Goal: Task Accomplishment & Management: Use online tool/utility

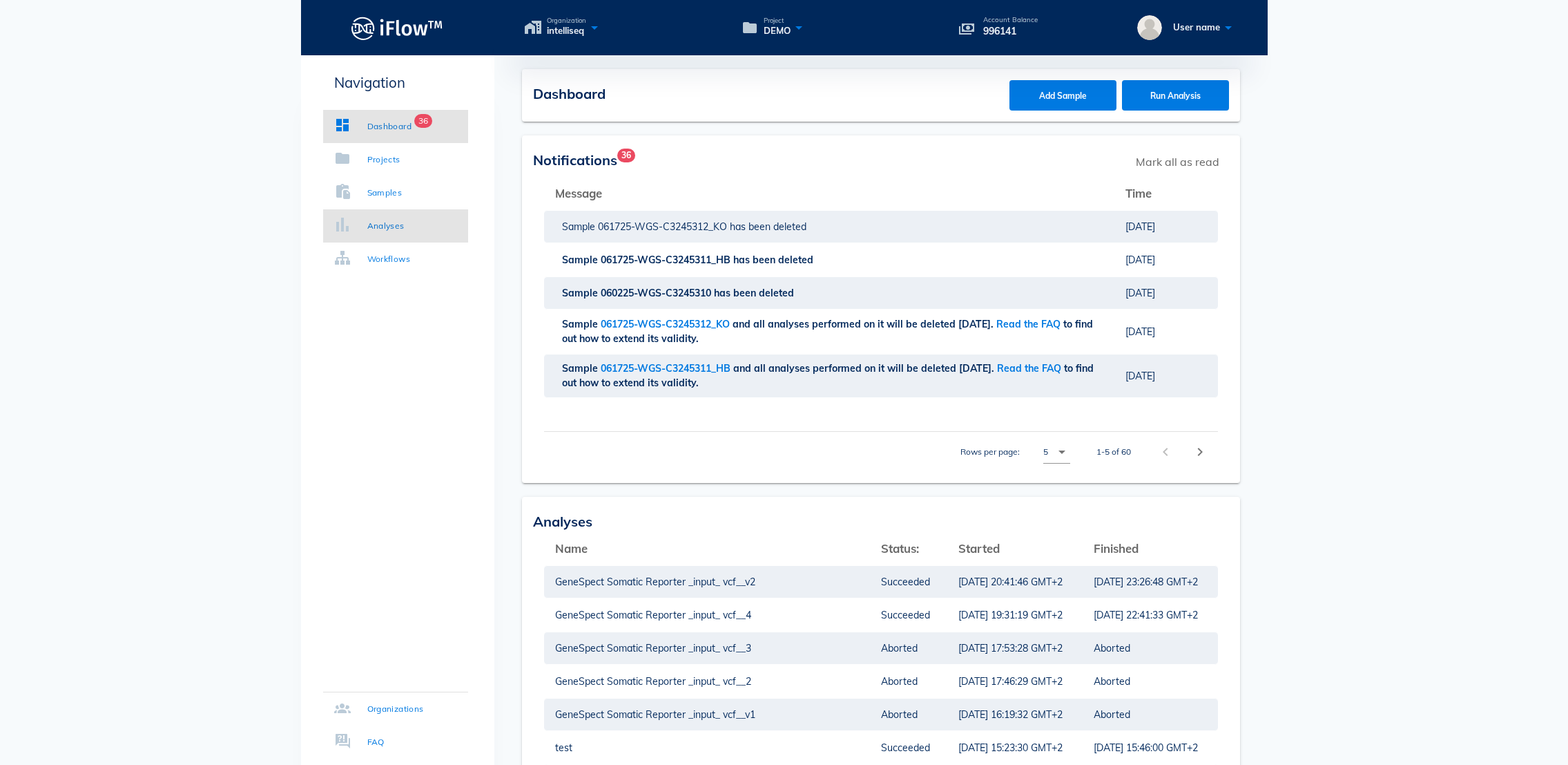
click at [385, 222] on div "Analyses" at bounding box center [385, 225] width 37 height 14
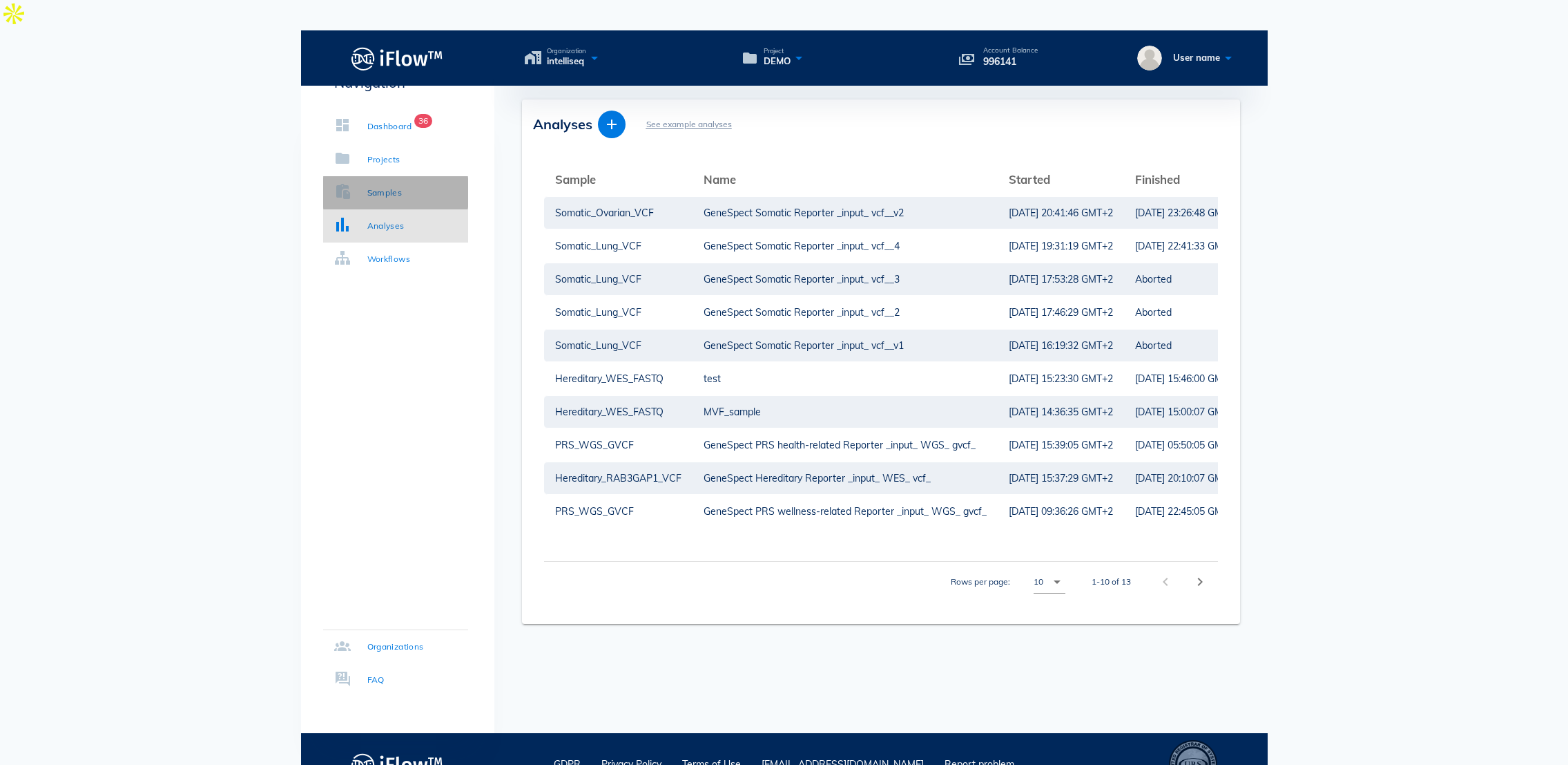
click at [401, 199] on div "Samples" at bounding box center [384, 192] width 35 height 14
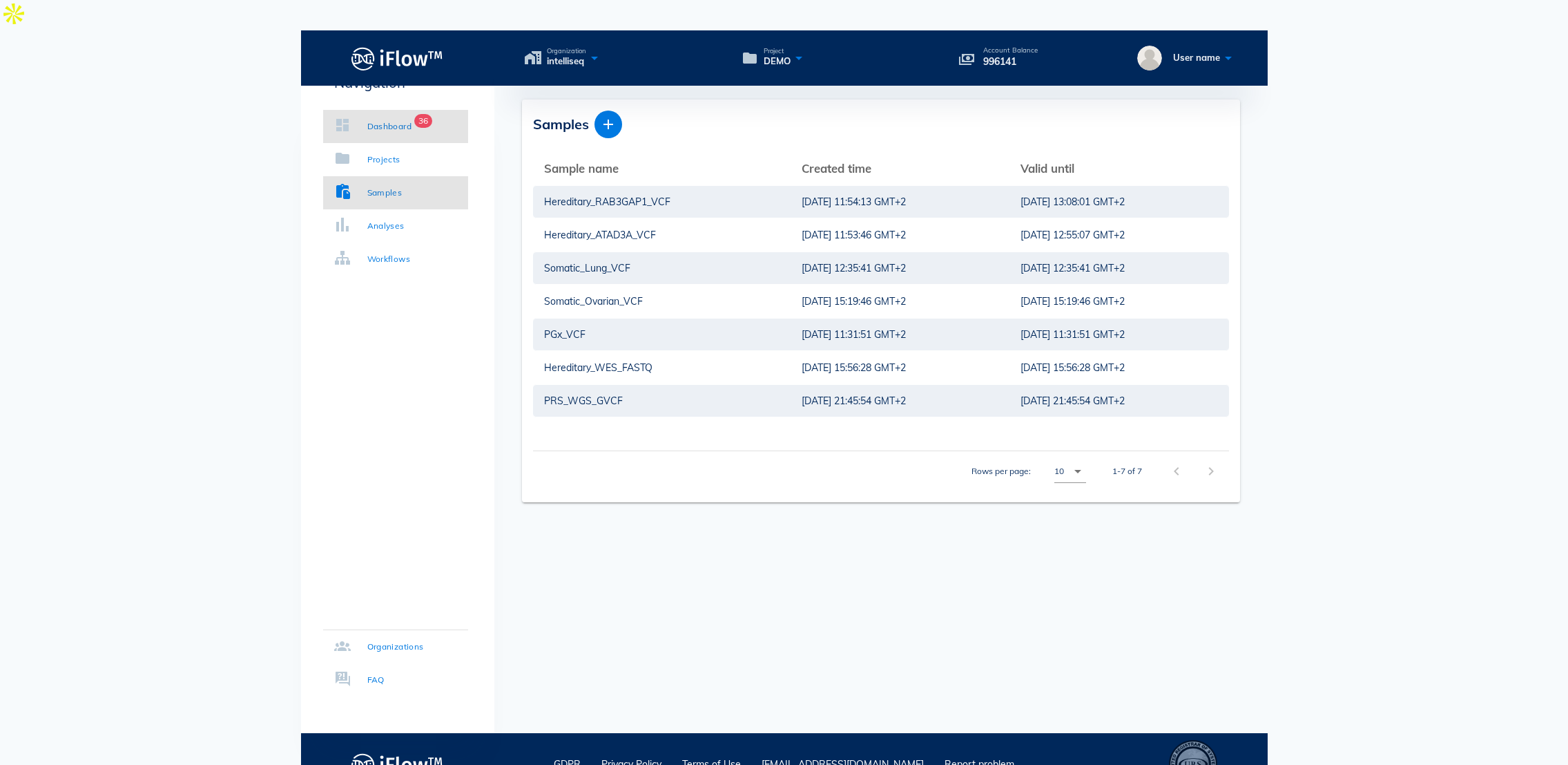
click at [394, 131] on div "Dashboard" at bounding box center [389, 126] width 44 height 14
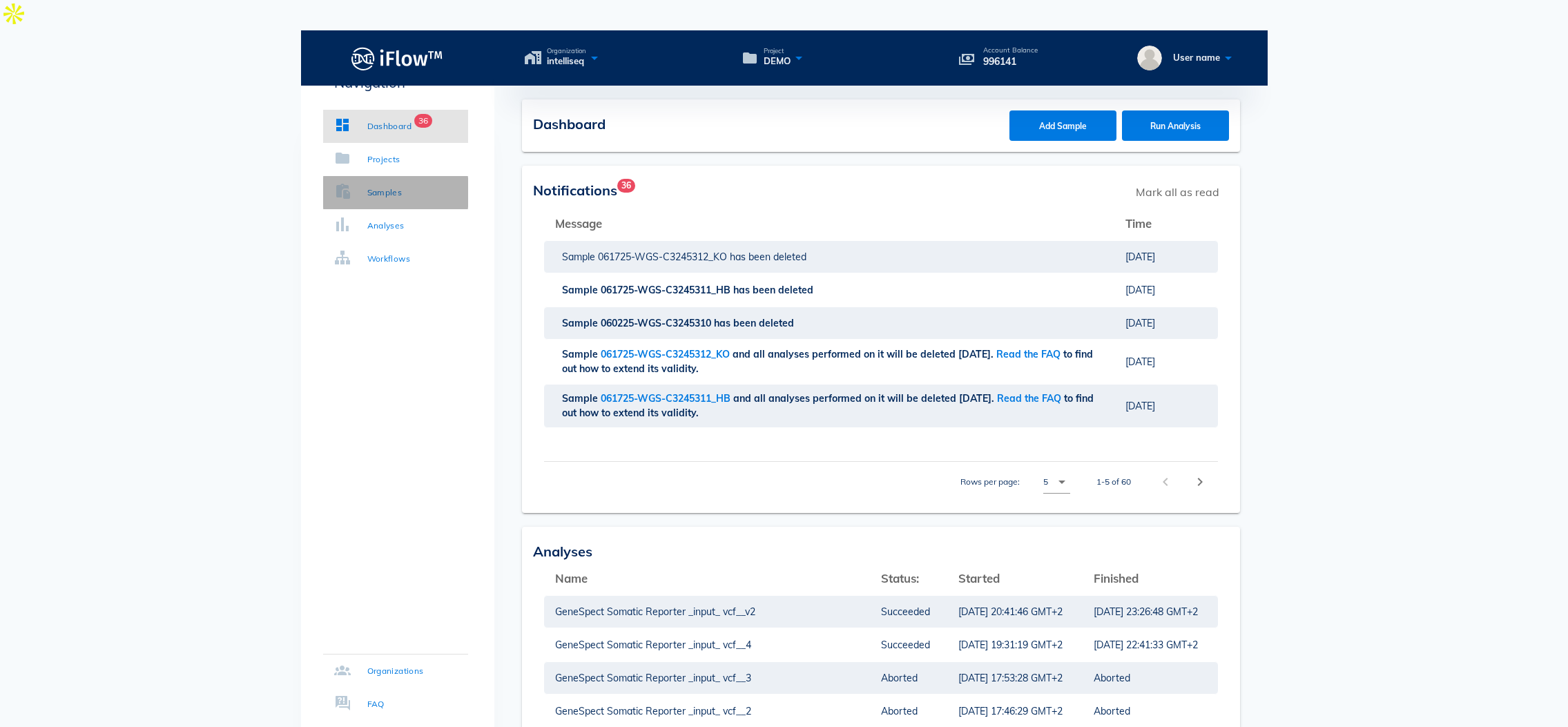
click at [410, 193] on link "Samples" at bounding box center [395, 192] width 145 height 33
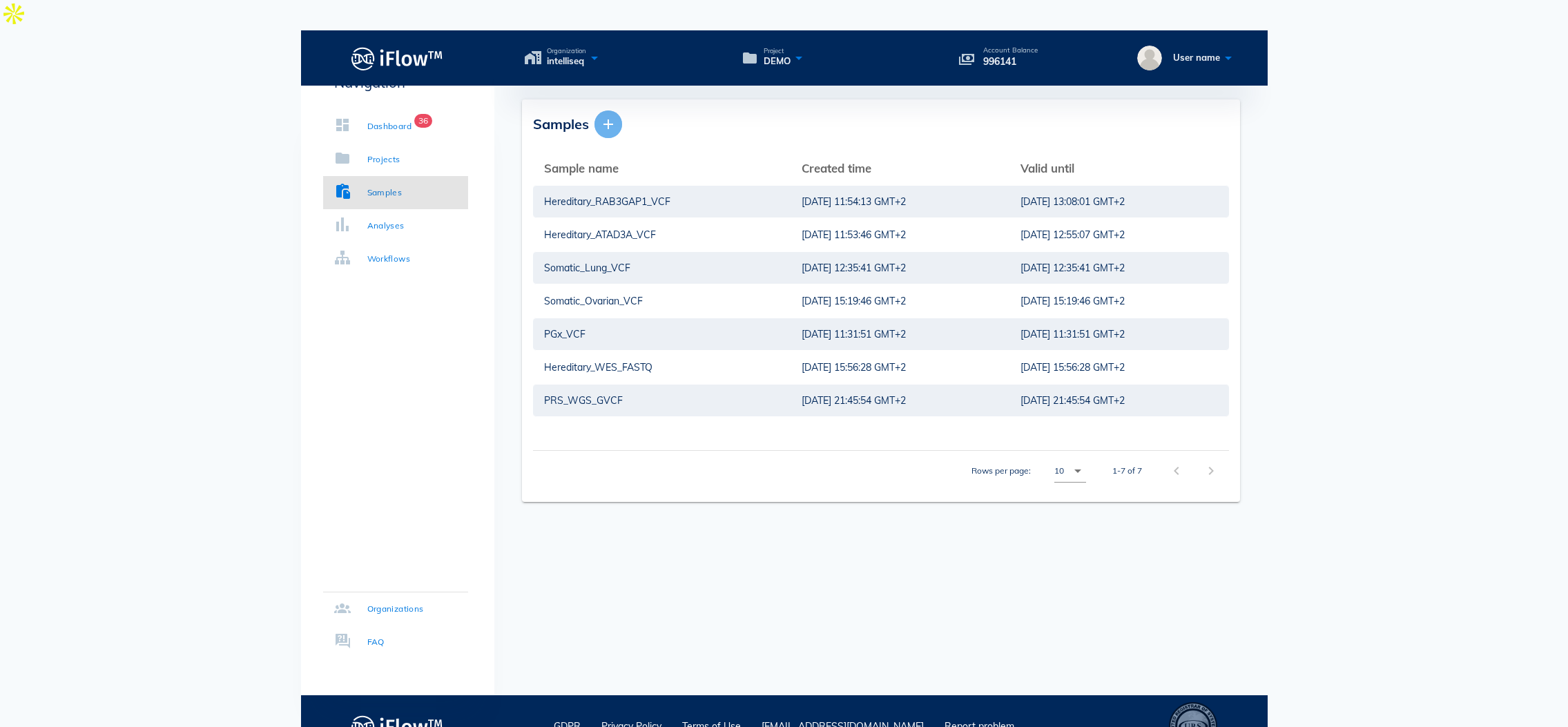
click at [604, 116] on icon "button" at bounding box center [608, 125] width 17 height 17
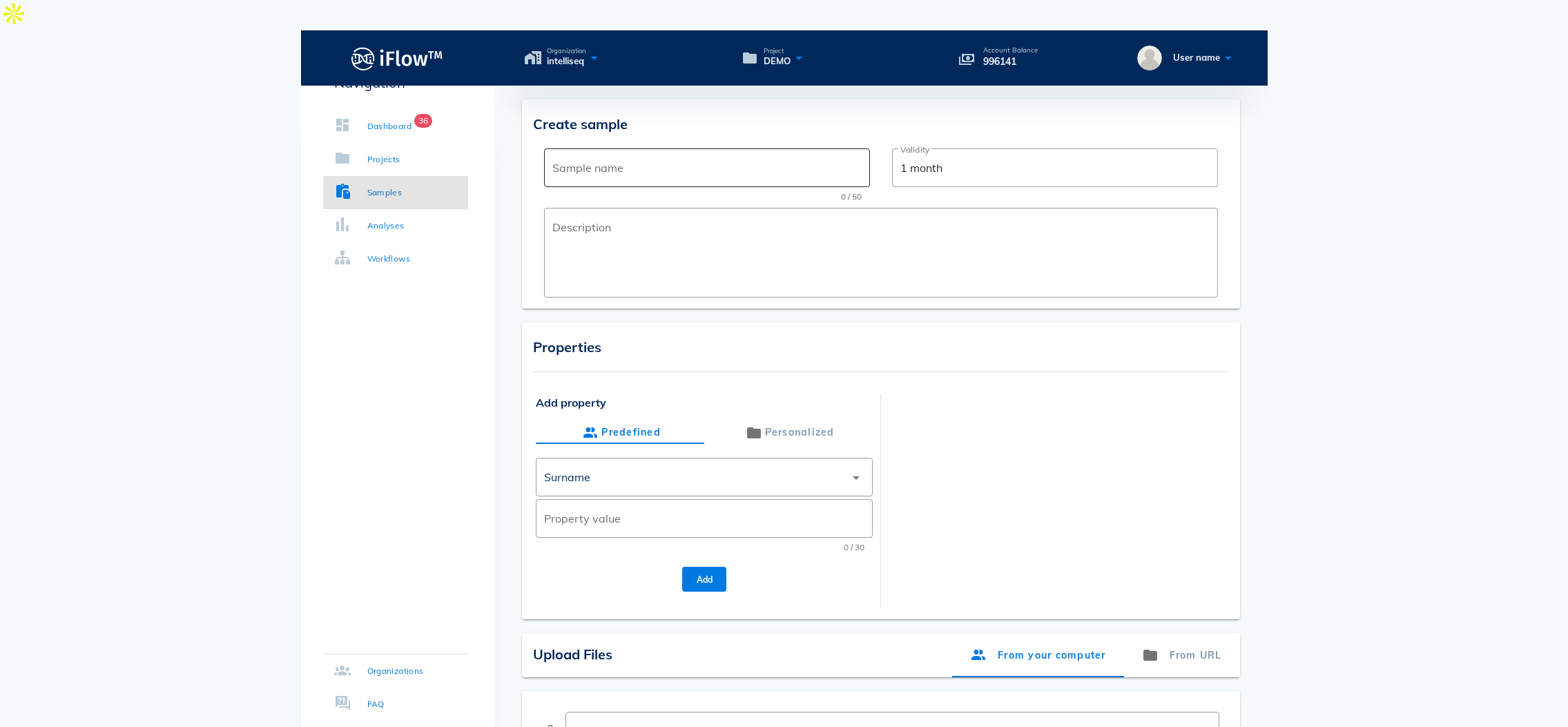
click at [616, 157] on input "Sample name" at bounding box center [707, 168] width 309 height 22
click at [917, 459] on div at bounding box center [1057, 493] width 337 height 198
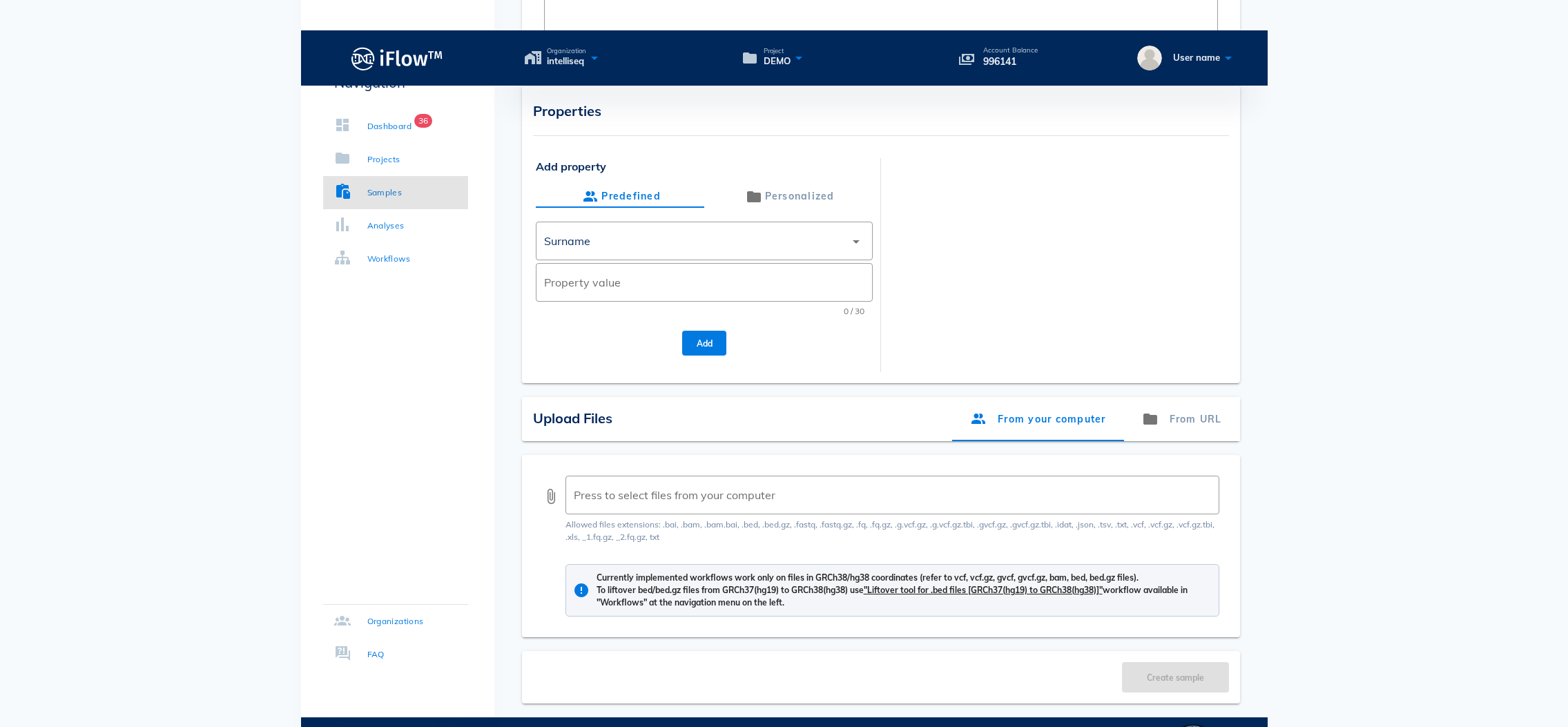
scroll to position [245, 0]
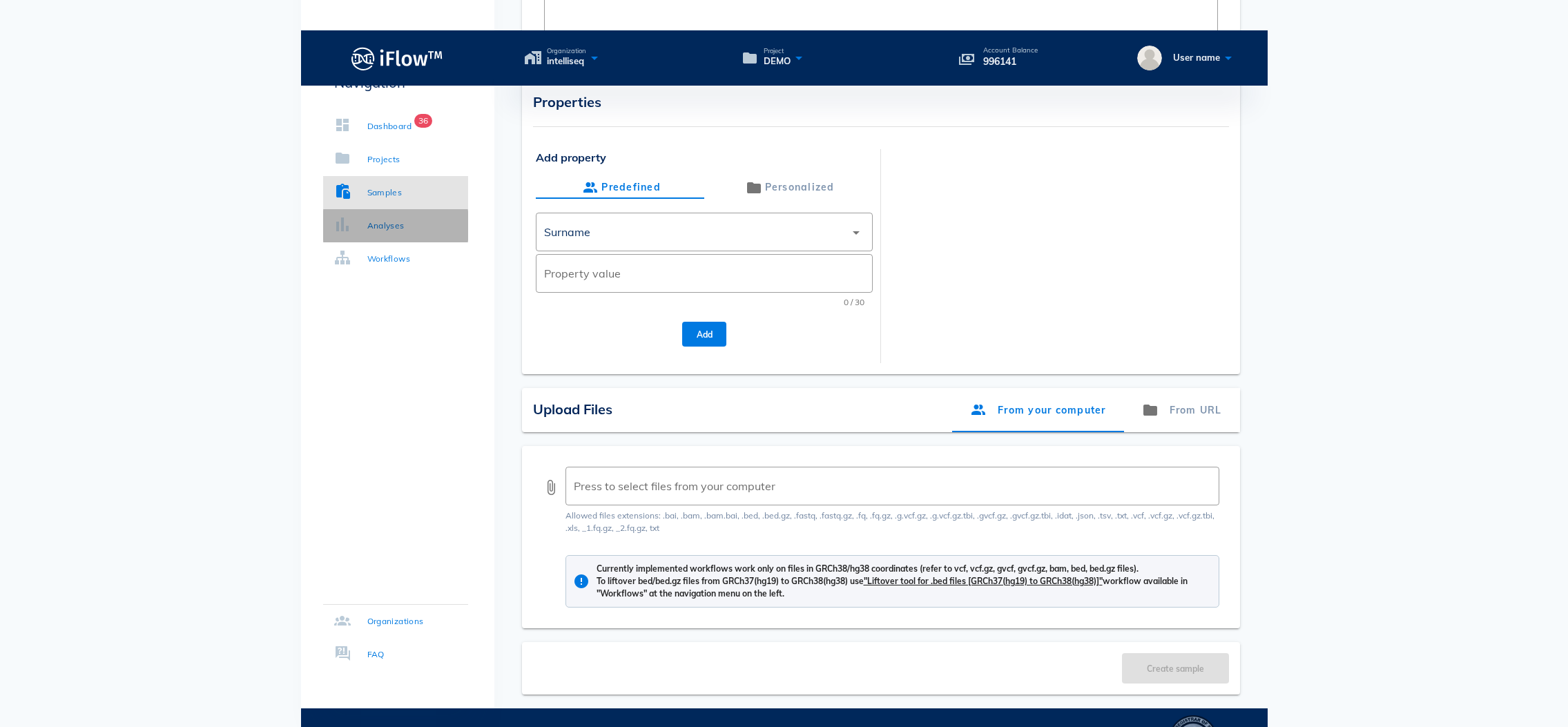
click at [419, 226] on link "Analyses" at bounding box center [395, 225] width 145 height 33
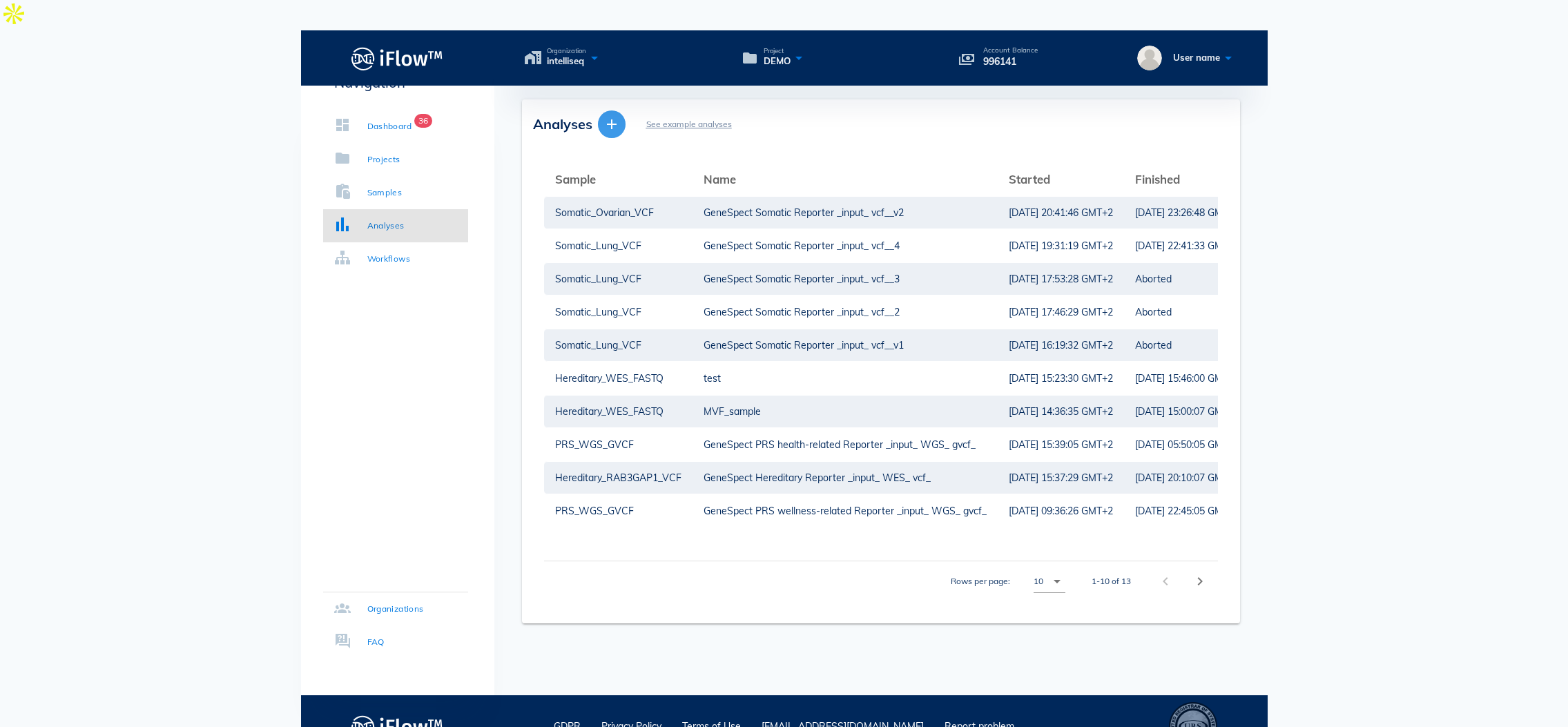
click at [606, 116] on icon "button" at bounding box center [612, 125] width 17 height 17
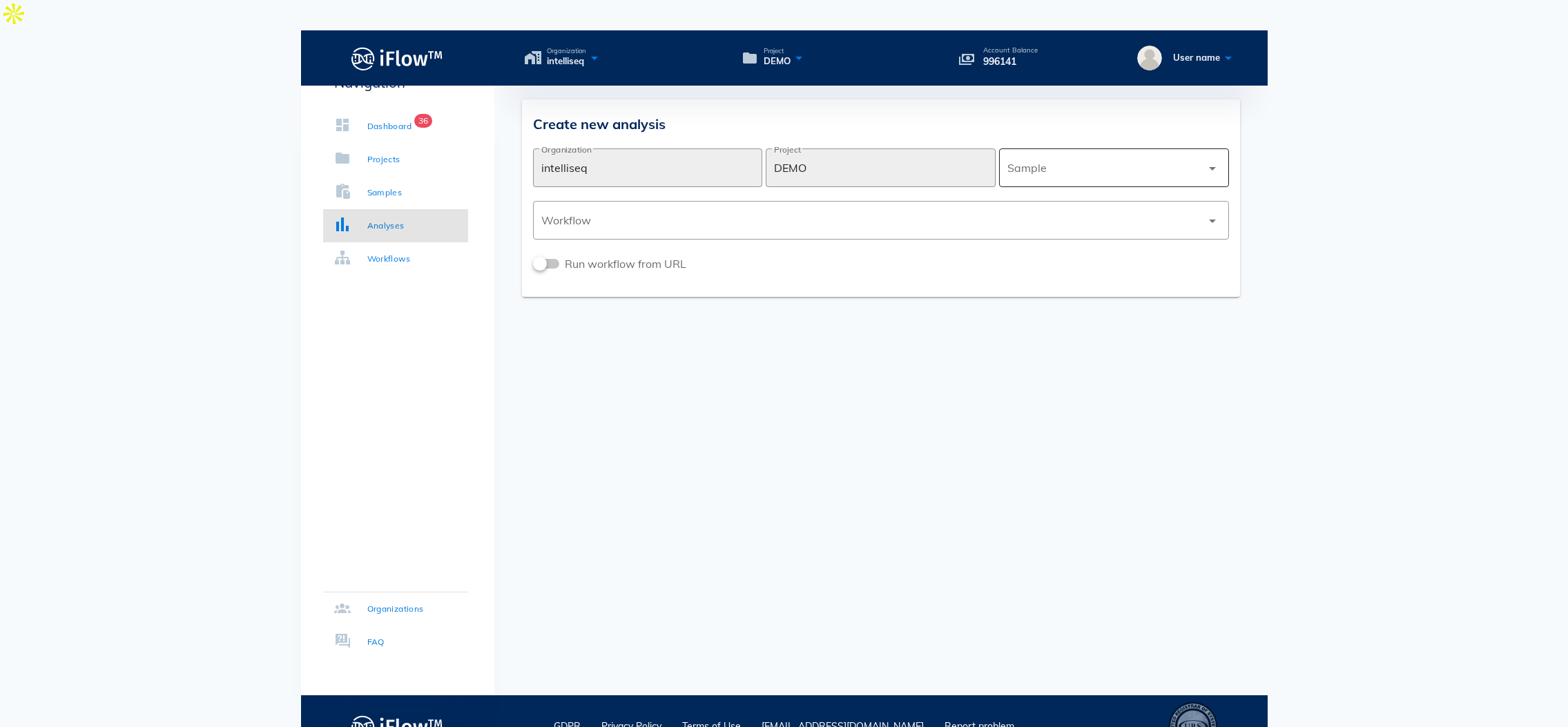
click at [1082, 151] on div at bounding box center [1103, 168] width 194 height 33
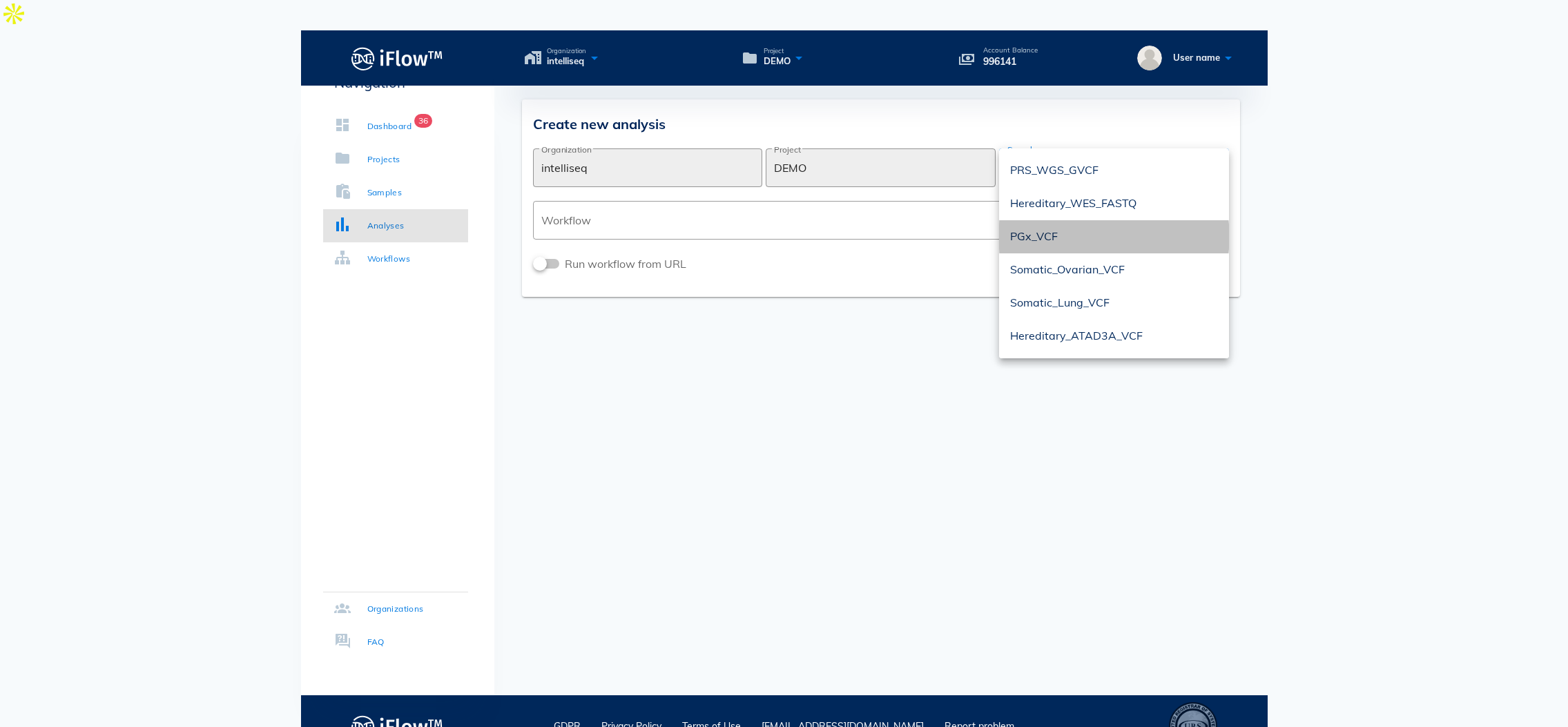
click at [1067, 230] on div "PGx_VCF" at bounding box center [1114, 237] width 208 height 13
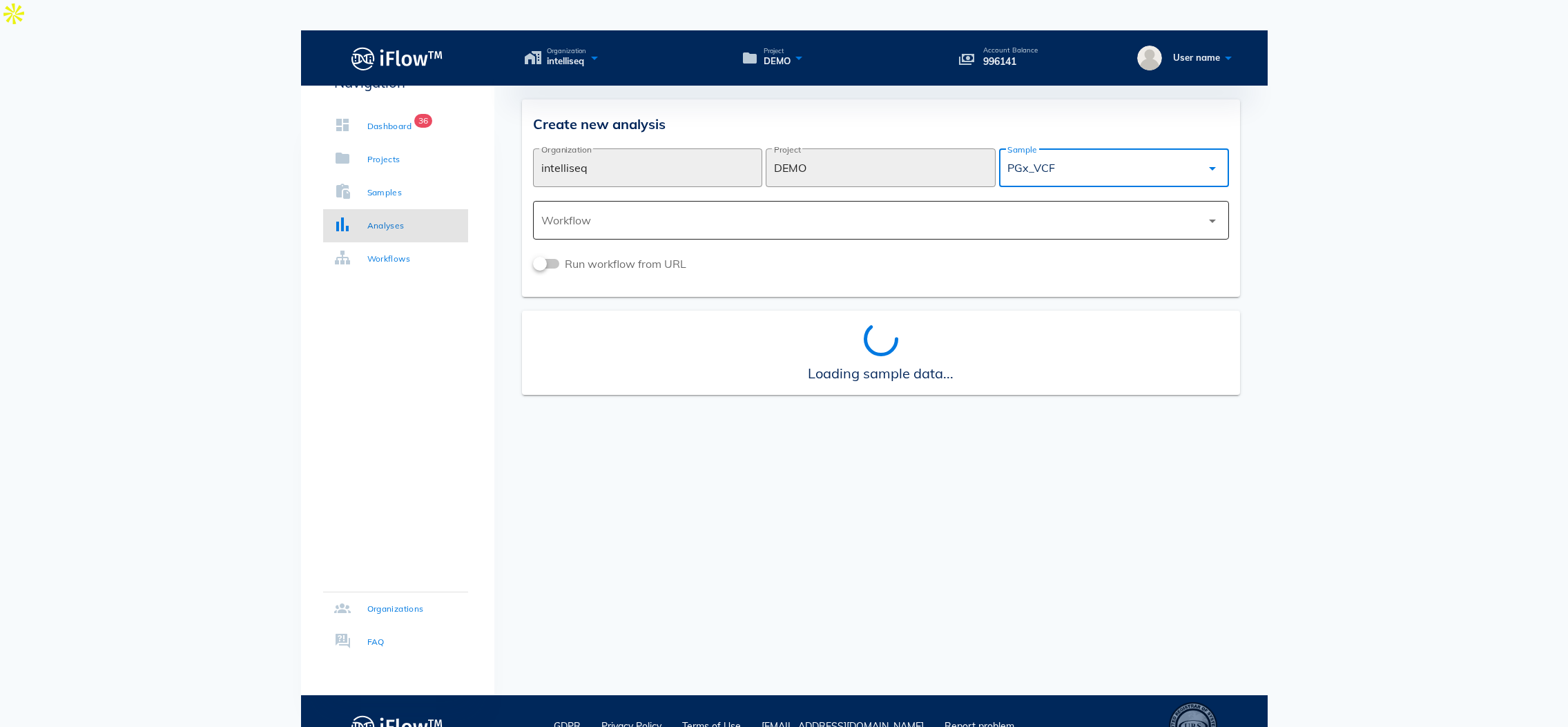
click at [884, 204] on div at bounding box center [871, 220] width 660 height 33
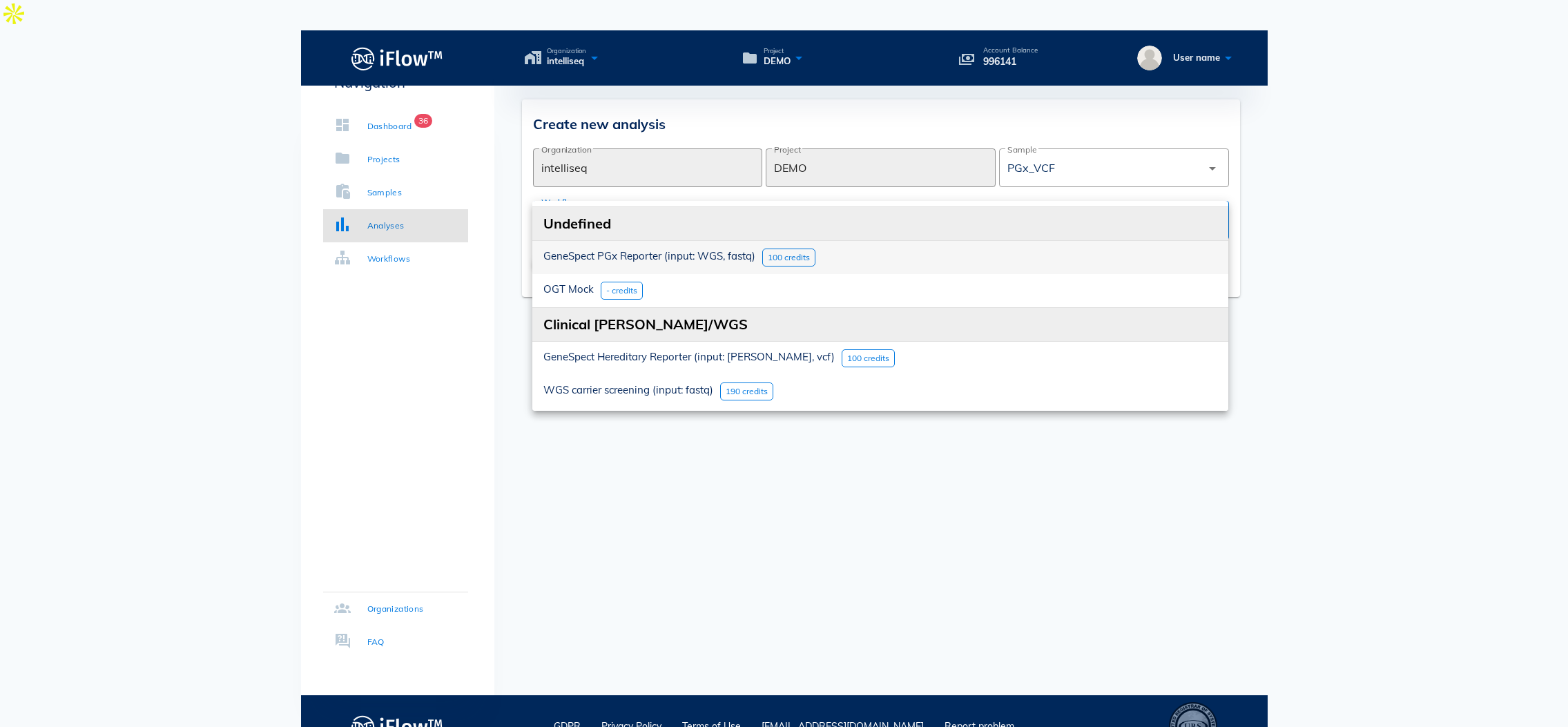
click at [714, 249] on span "GeneSpect PGx Reporter (input: WGS, fastq)" at bounding box center [649, 256] width 212 height 13
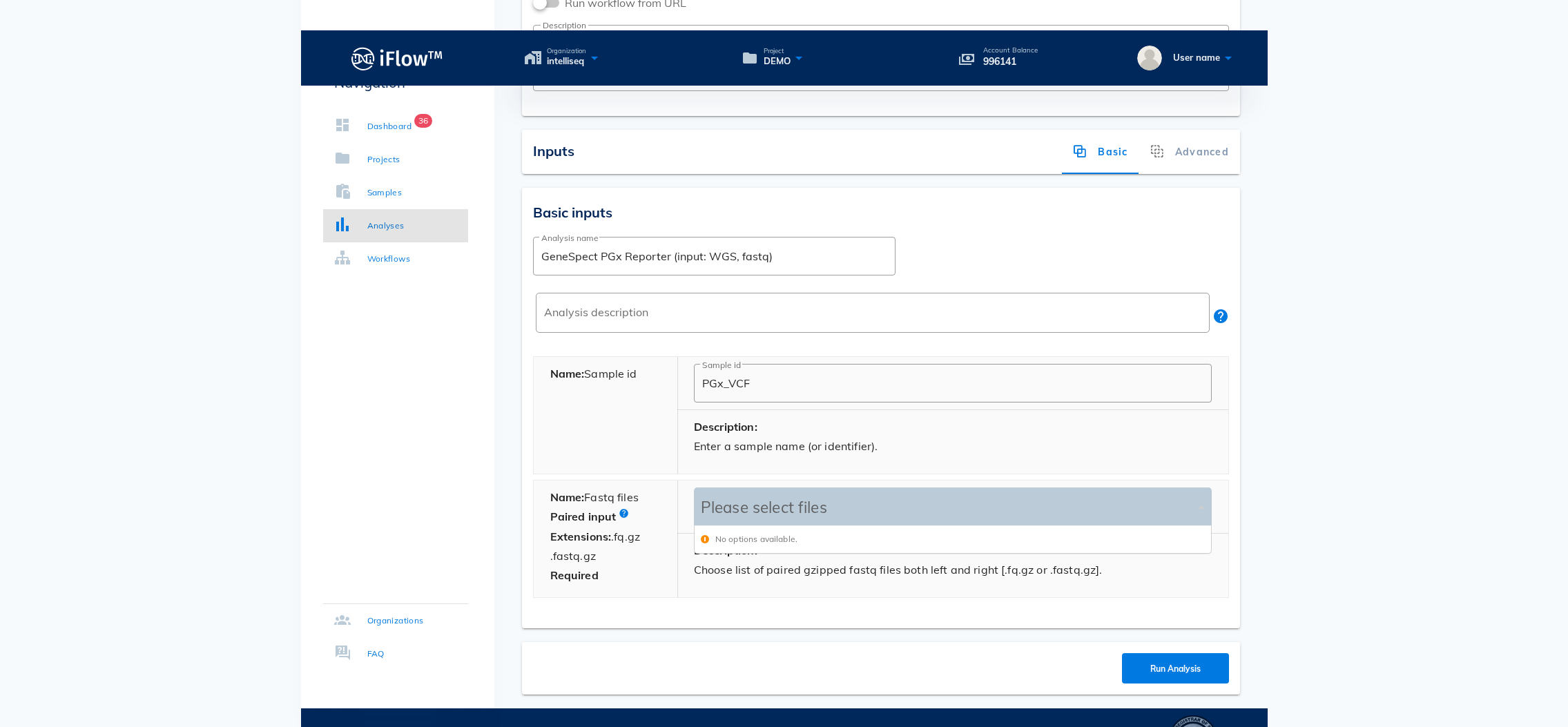
scroll to position [27, 517]
click at [799, 498] on div "Please select files" at bounding box center [945, 507] width 497 height 19
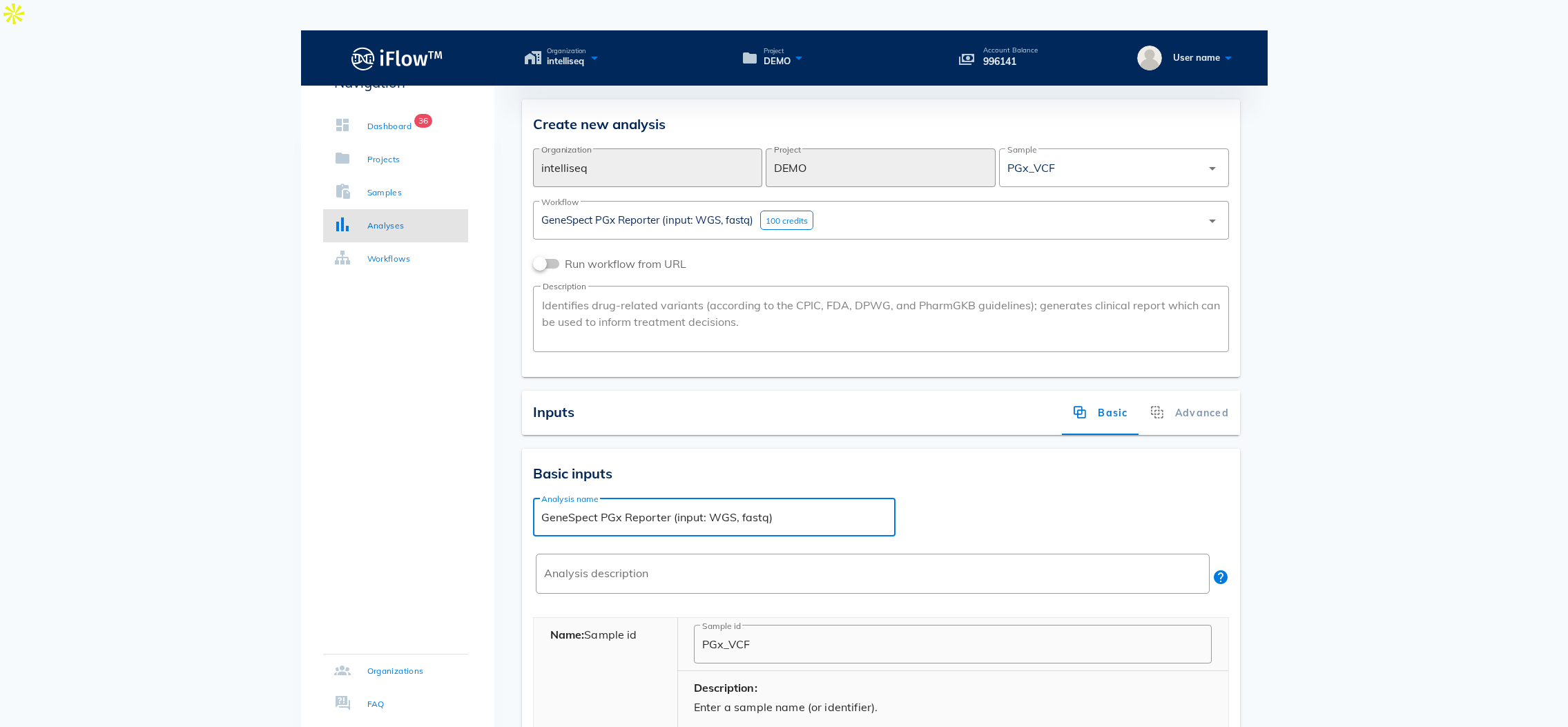
drag, startPoint x: 774, startPoint y: 490, endPoint x: 528, endPoint y: 489, distance: 246.0
click at [528, 489] on div "Basic inputs ​ Analysis name GeneSpect PGx Reporter (input: WGS, fastq) ​ Analy…" at bounding box center [880, 668] width 718 height 440
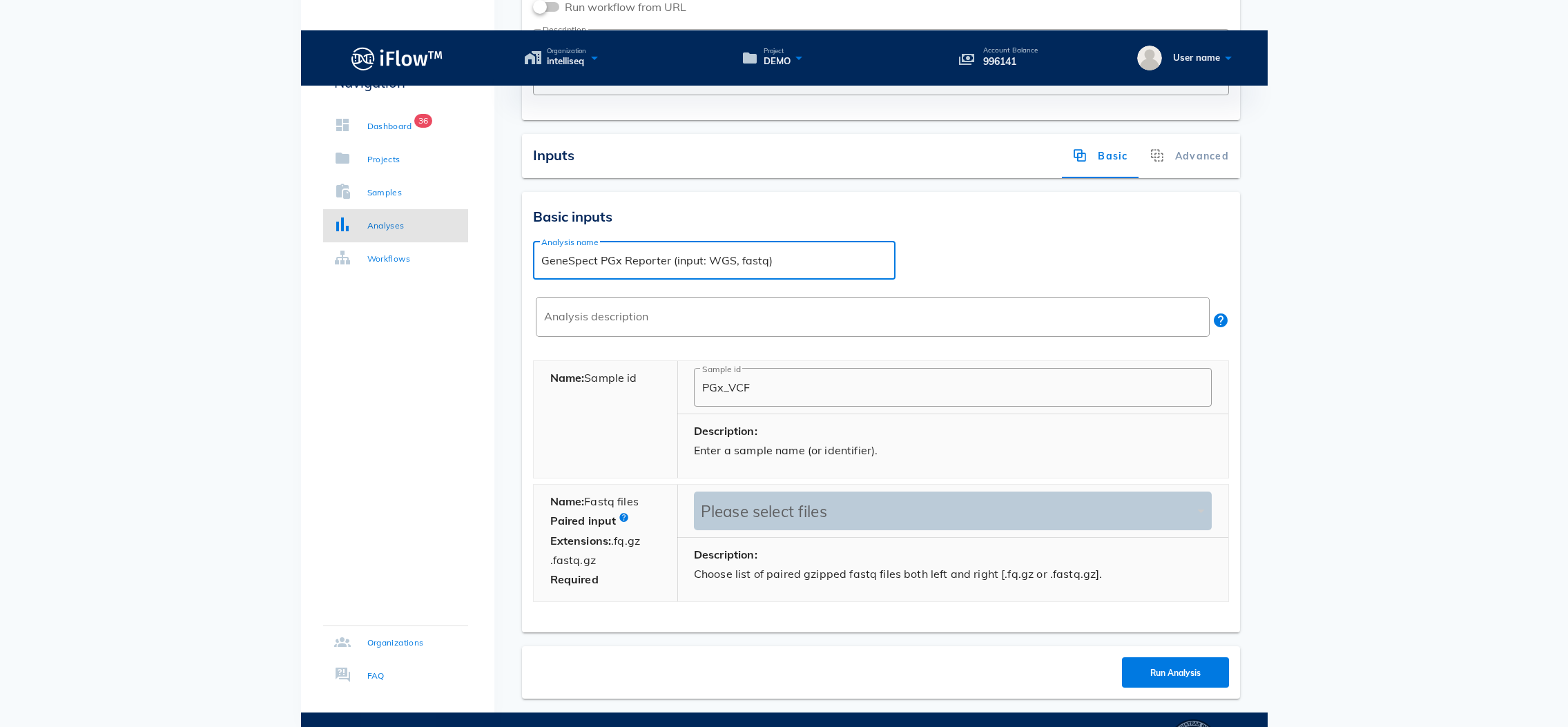
scroll to position [272, 0]
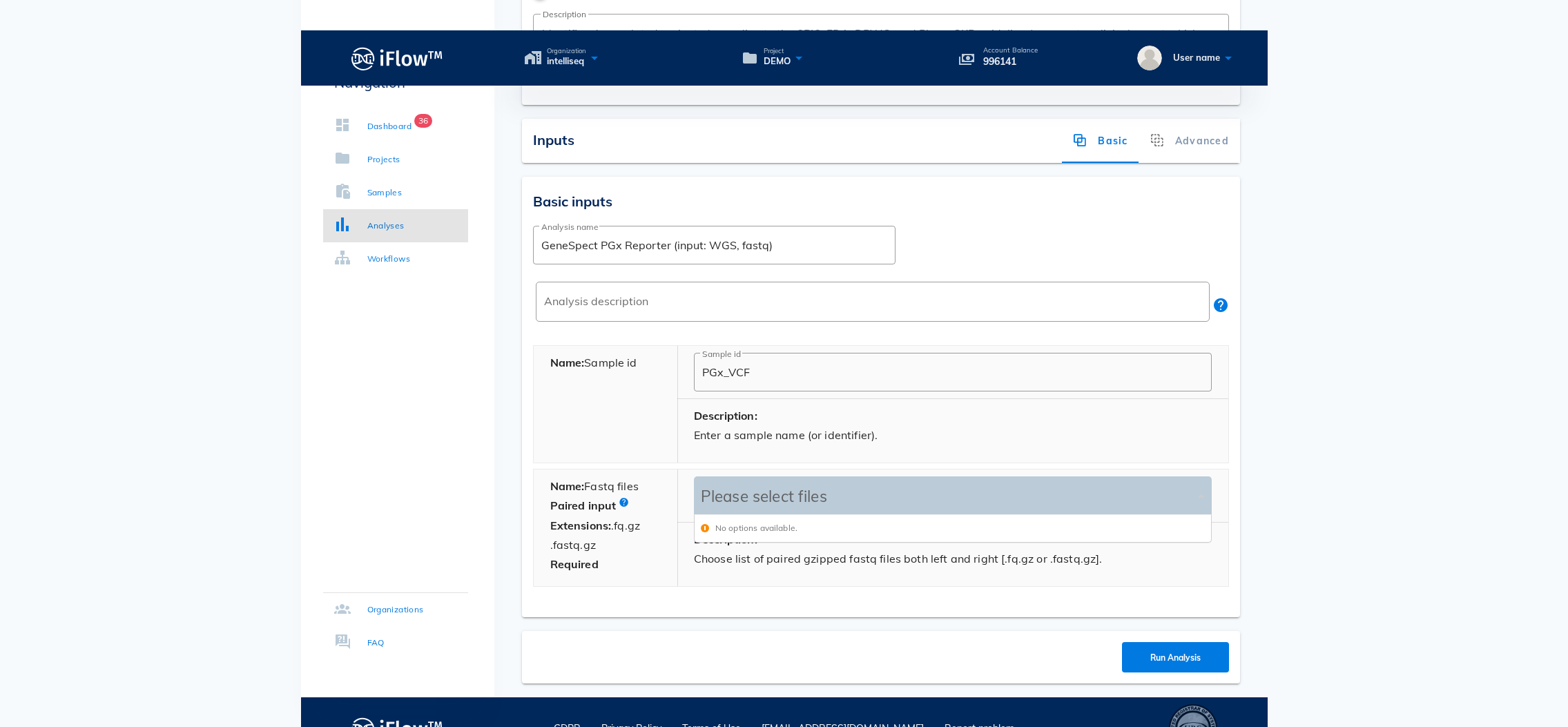
click at [795, 487] on div "Please select files" at bounding box center [945, 496] width 497 height 19
click at [378, 195] on div "Samples" at bounding box center [384, 192] width 35 height 14
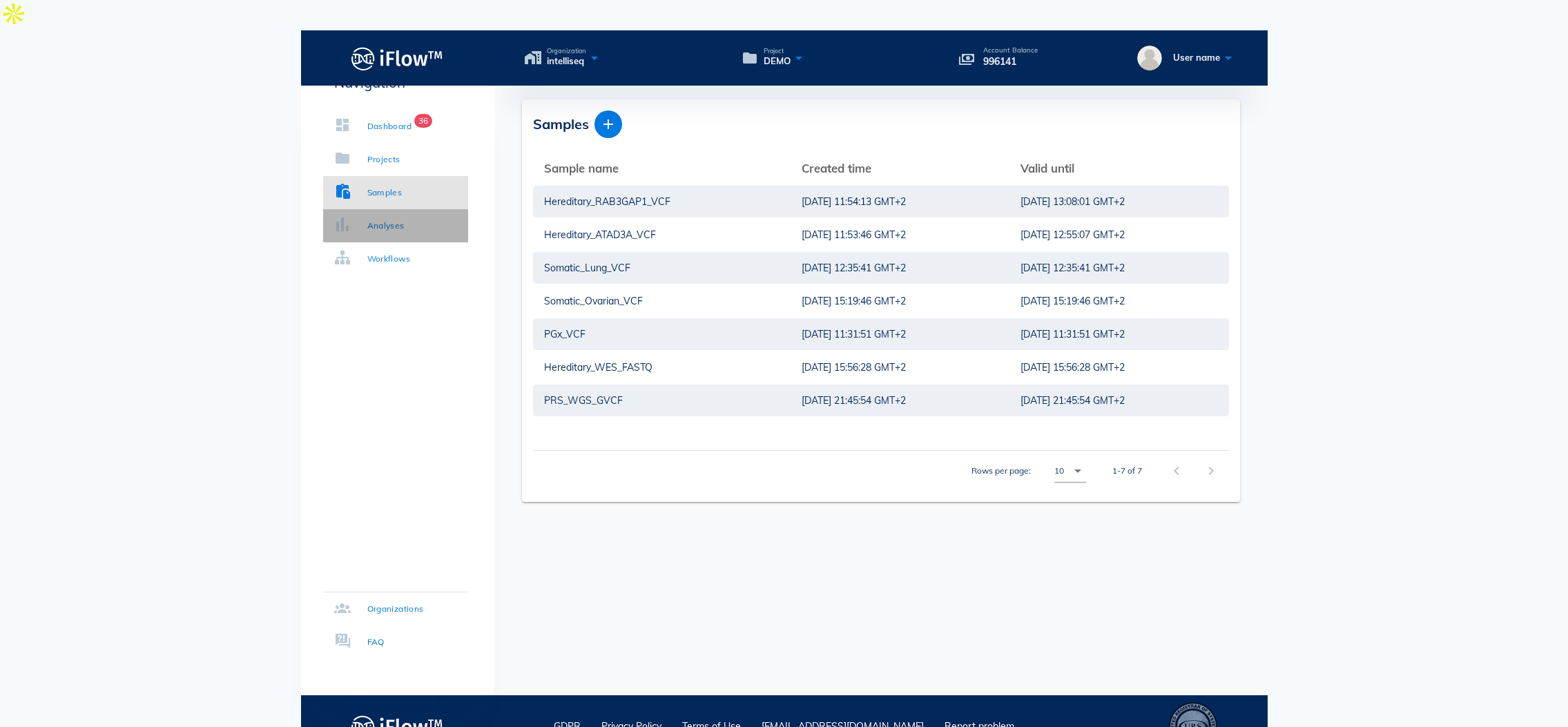
click at [395, 227] on div "Analyses" at bounding box center [385, 225] width 37 height 14
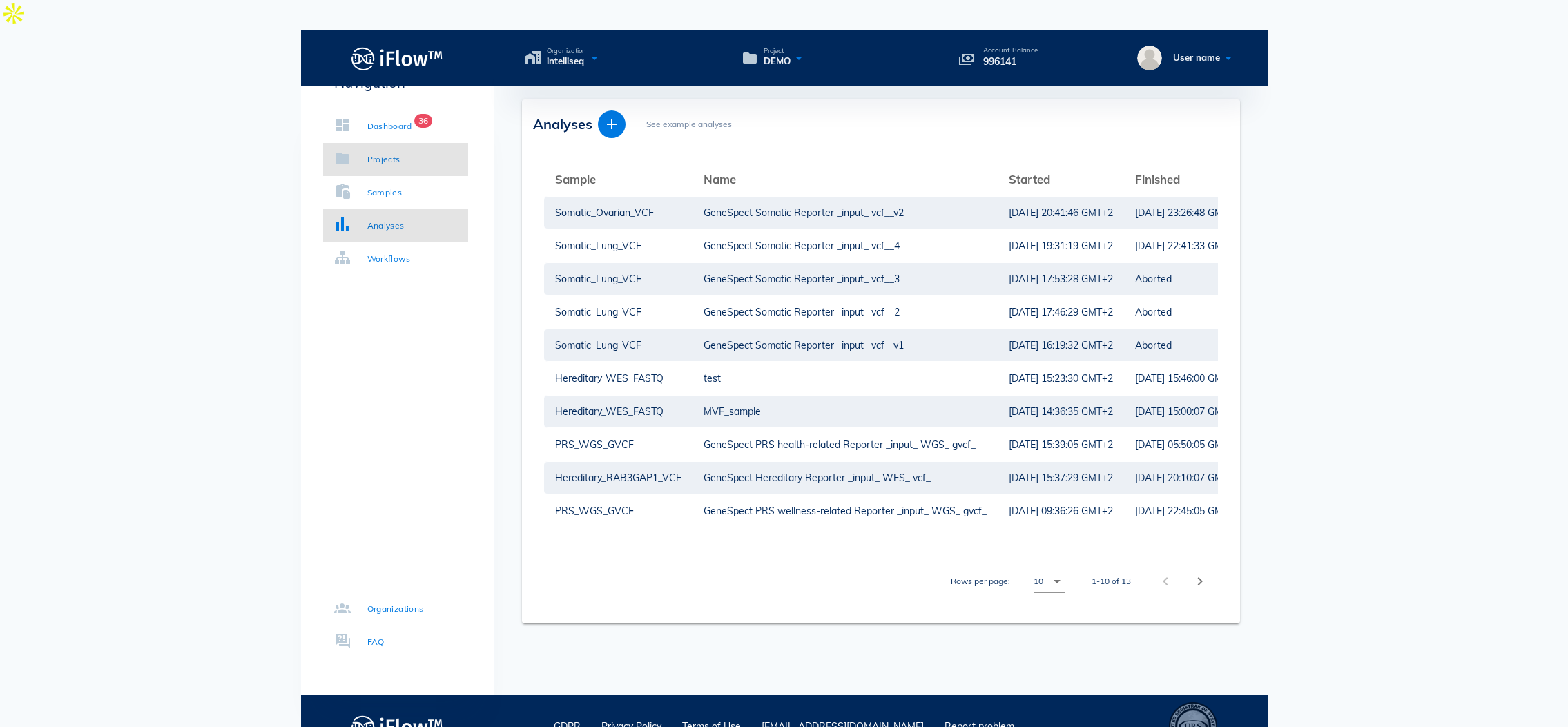
click at [371, 172] on link "Projects" at bounding box center [395, 159] width 145 height 33
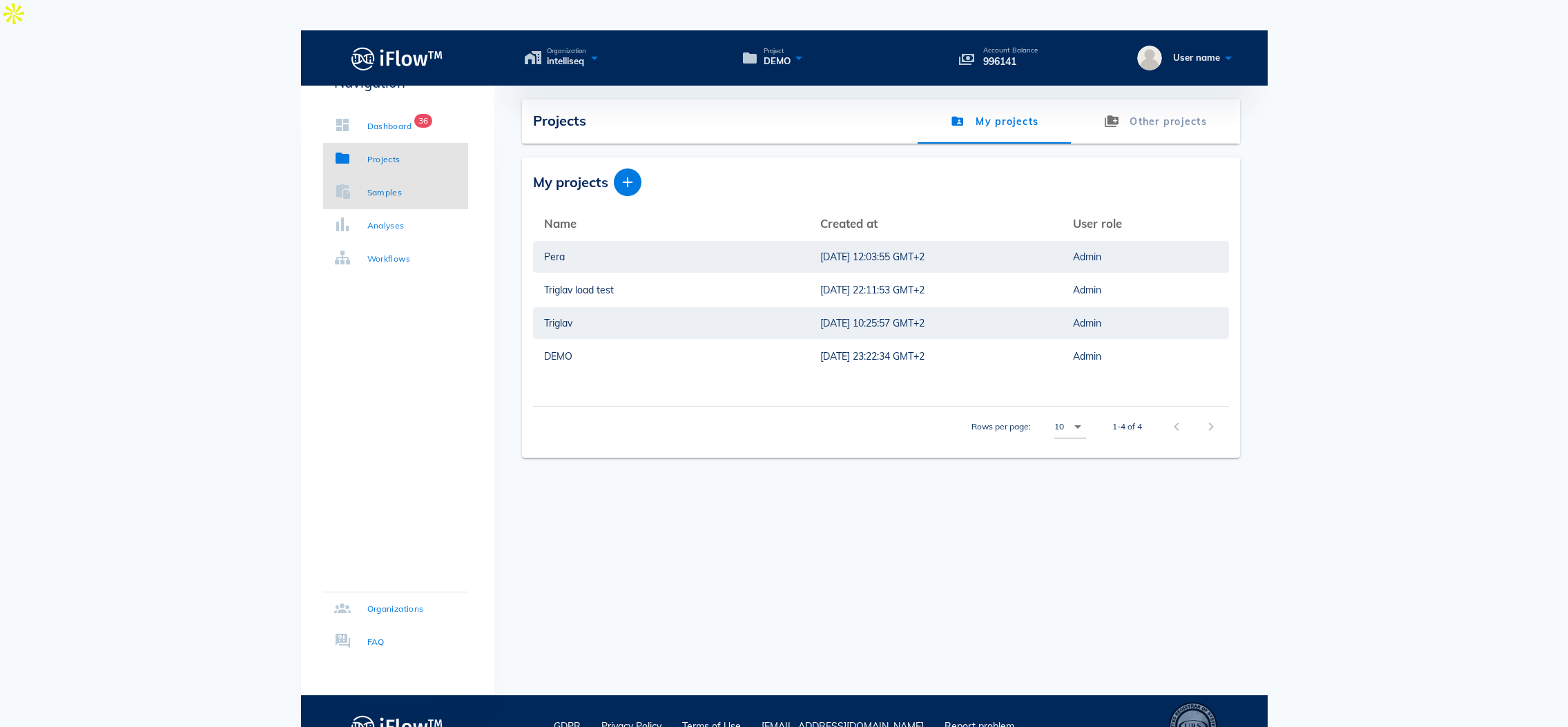
click at [379, 193] on div "Samples" at bounding box center [384, 192] width 35 height 14
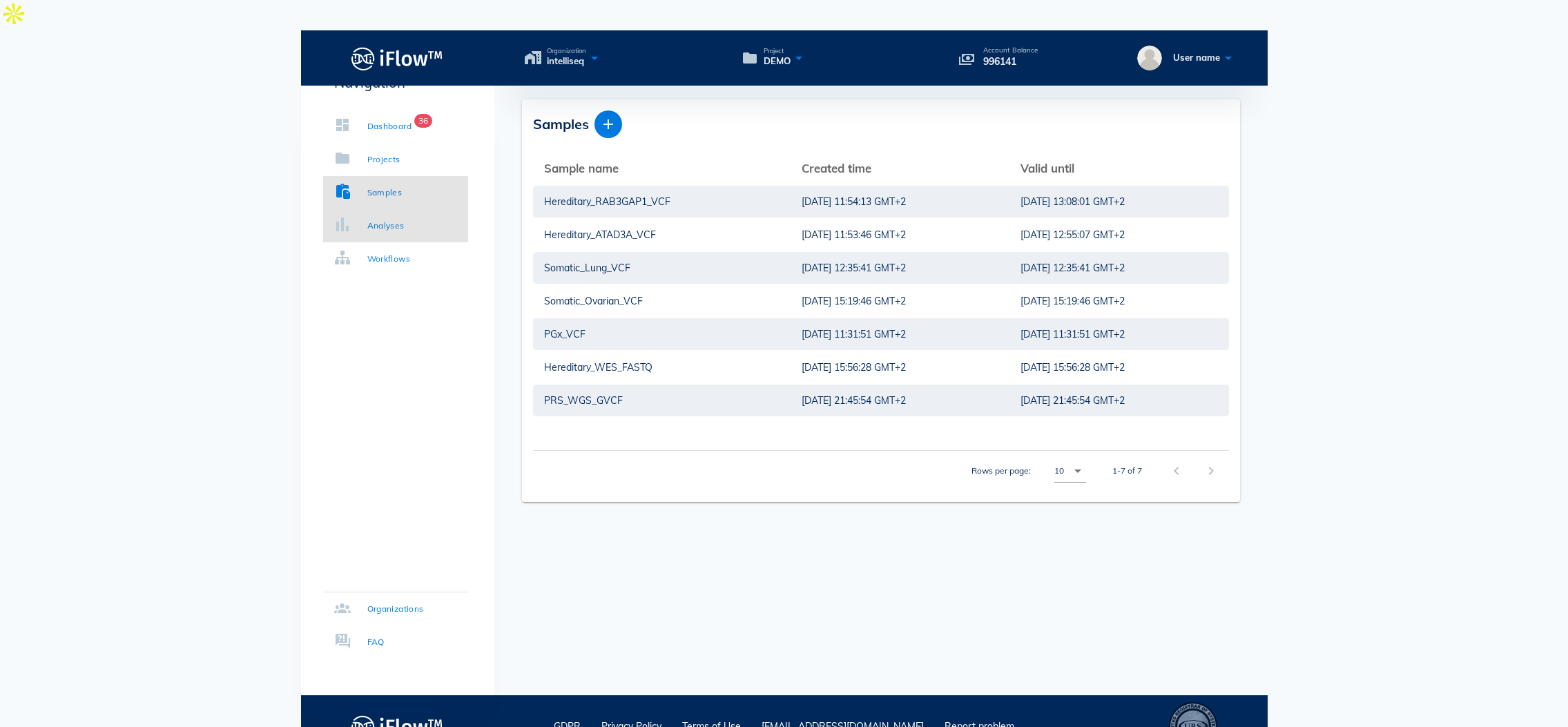
click at [382, 232] on div "Analyses" at bounding box center [385, 225] width 37 height 14
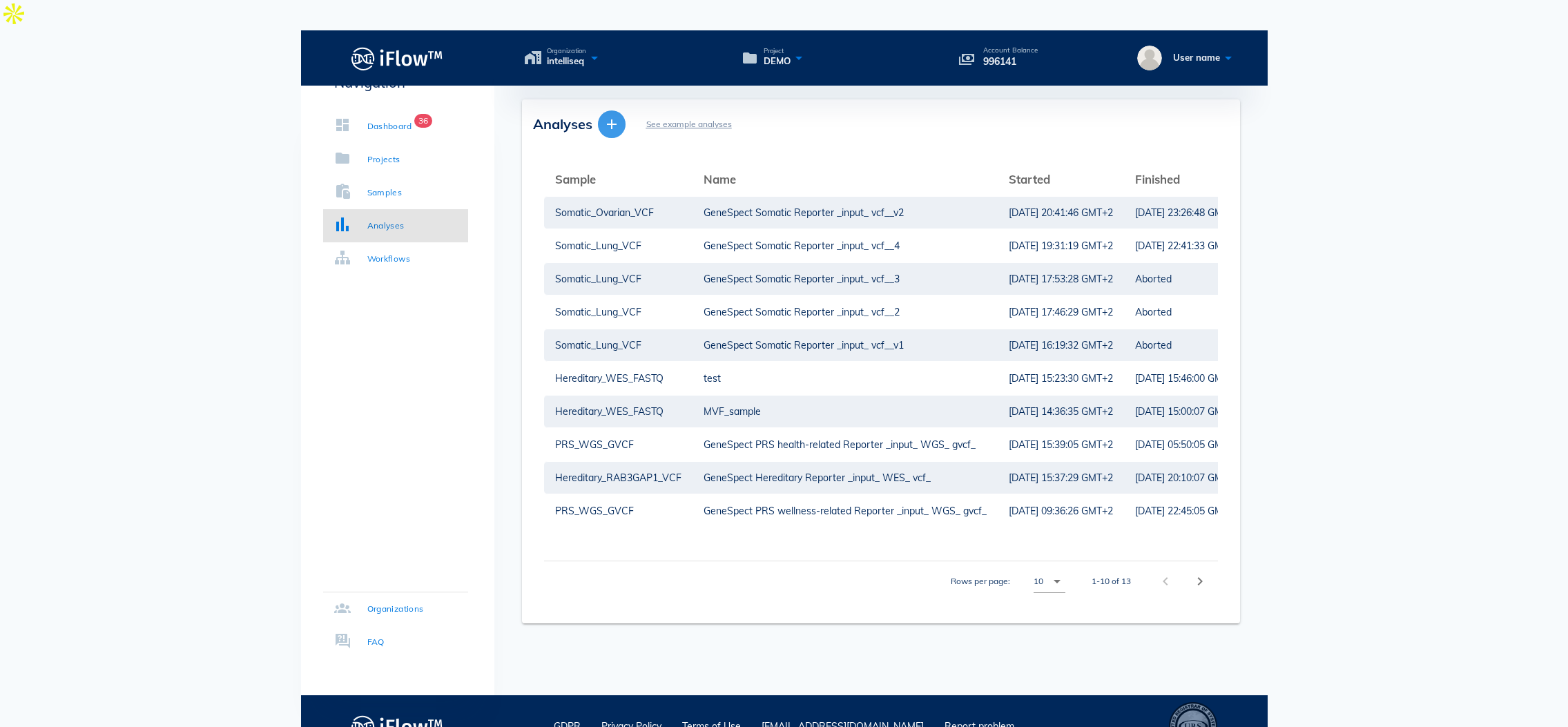
click at [616, 116] on icon "button" at bounding box center [612, 125] width 17 height 17
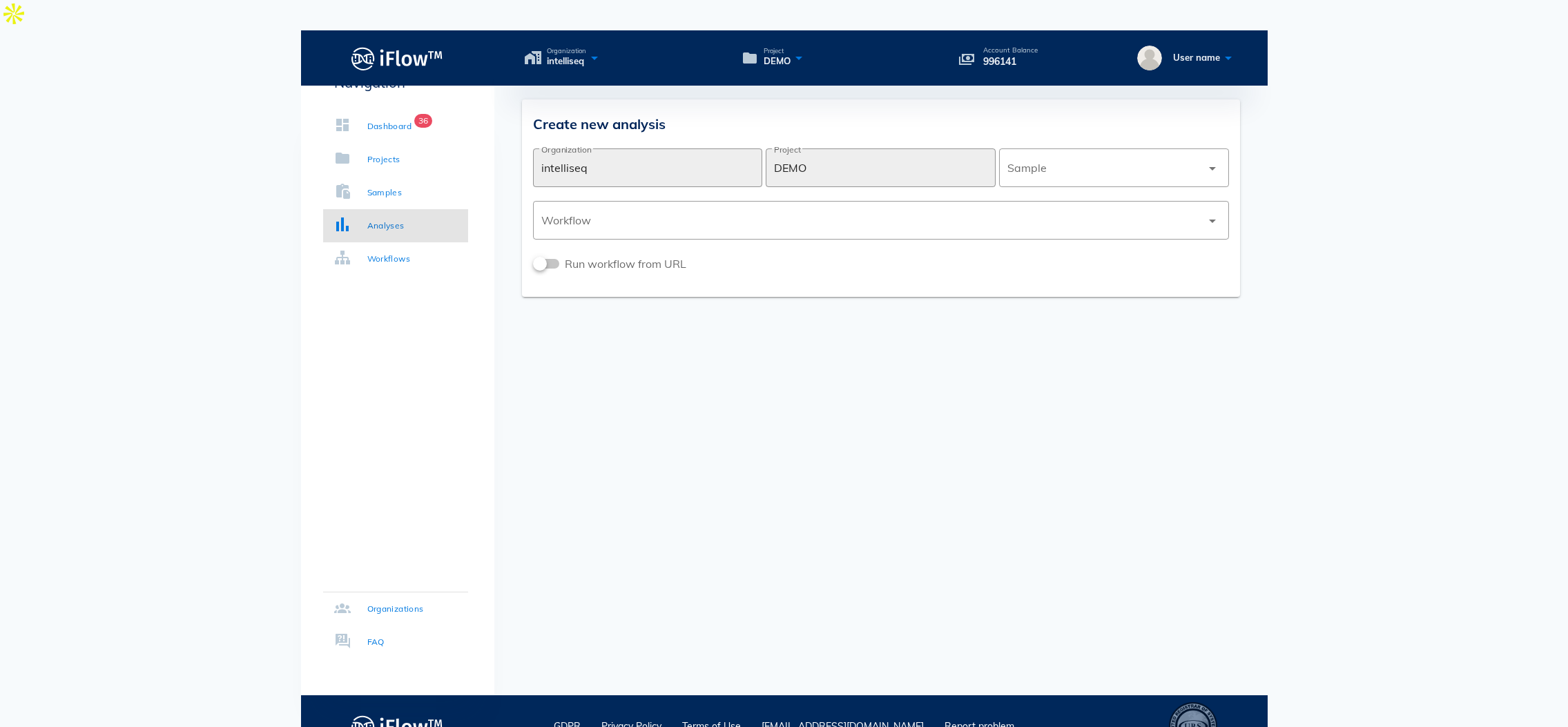
click at [1084, 105] on div "Create new analysis ​ Organization intelliseq ​ Project DEMO ​ Sample arrow_dro…" at bounding box center [880, 198] width 718 height 198
click at [1081, 151] on div at bounding box center [1103, 168] width 194 height 33
click at [1033, 222] on div "PGx_VCF" at bounding box center [1114, 236] width 208 height 29
click at [695, 204] on div at bounding box center [871, 220] width 660 height 33
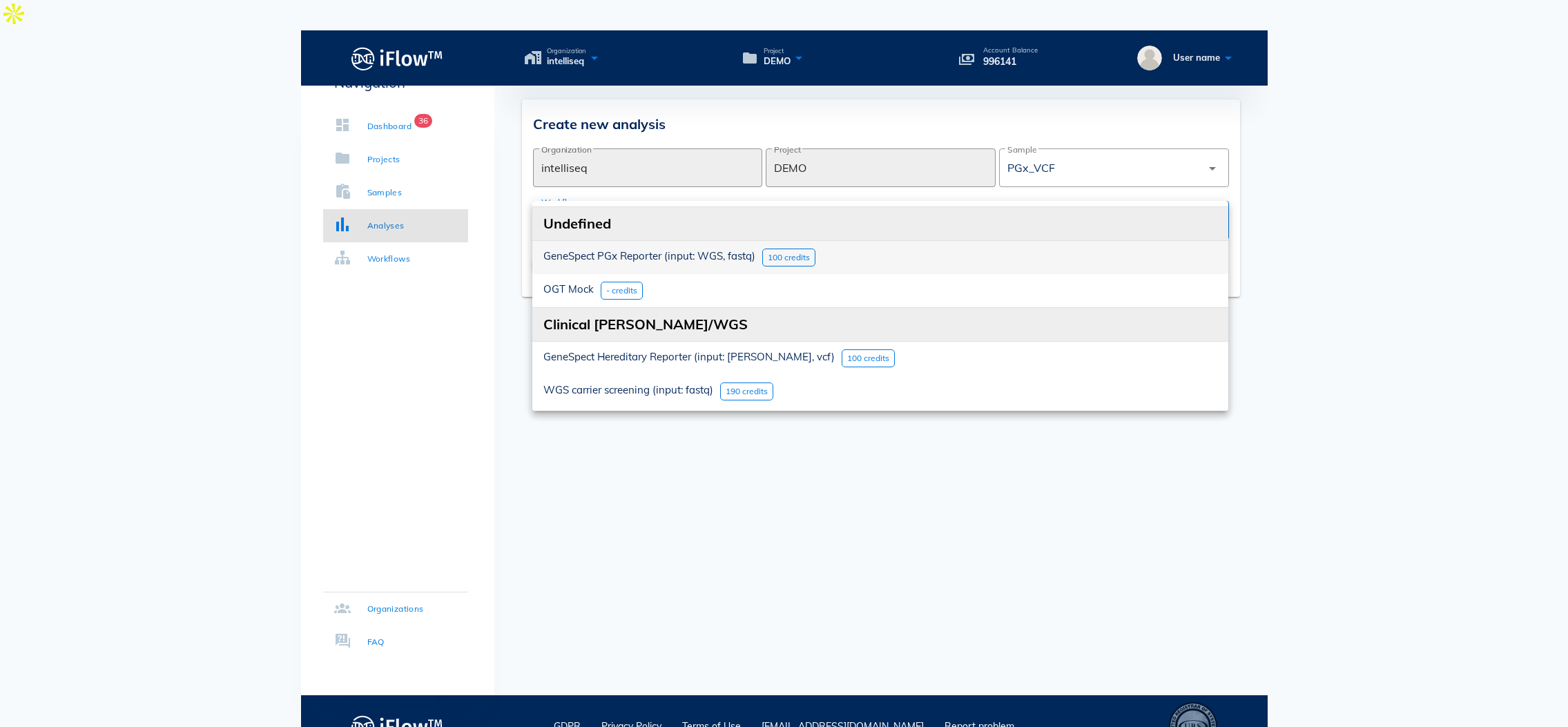
click at [596, 249] on span "GeneSpect PGx Reporter (input: WGS, fastq)" at bounding box center [649, 256] width 212 height 13
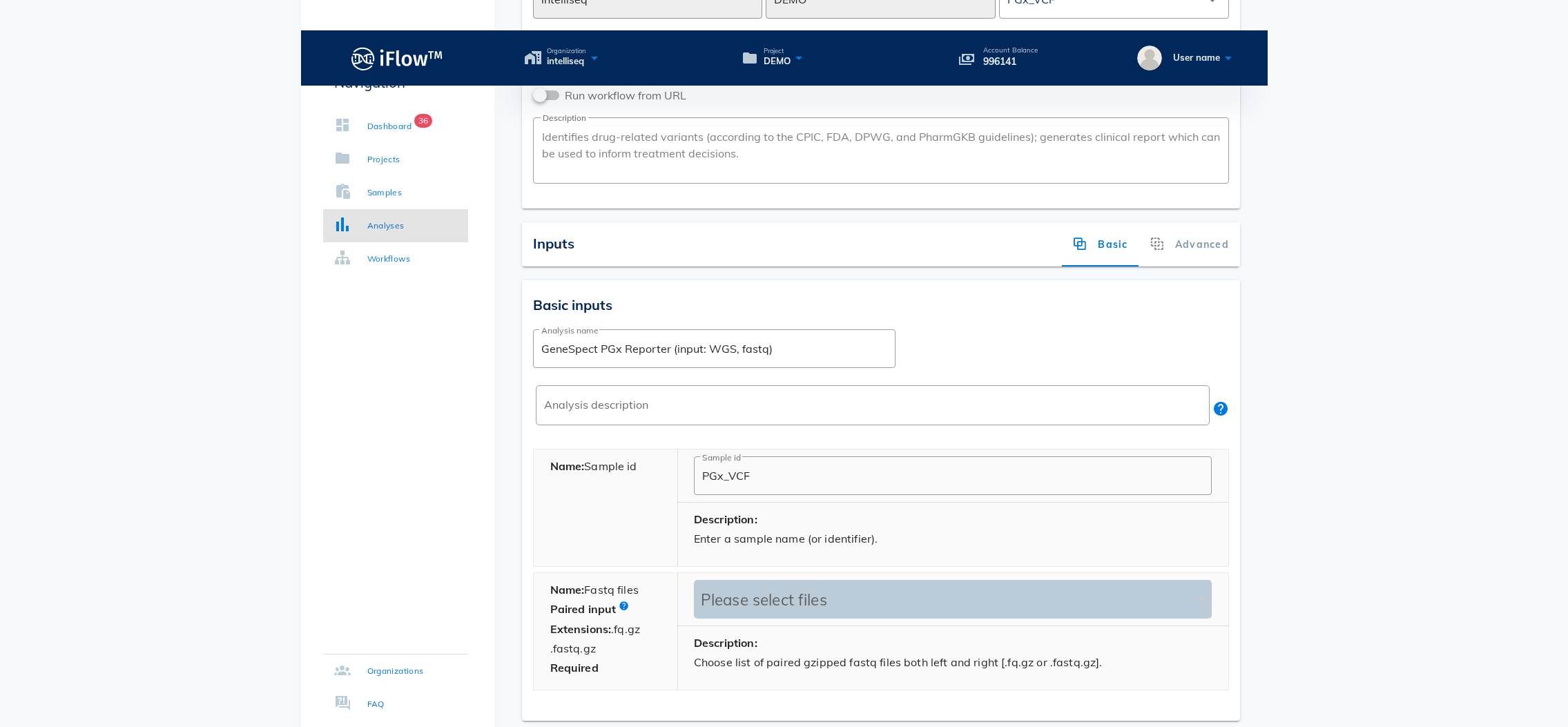
scroll to position [183, 0]
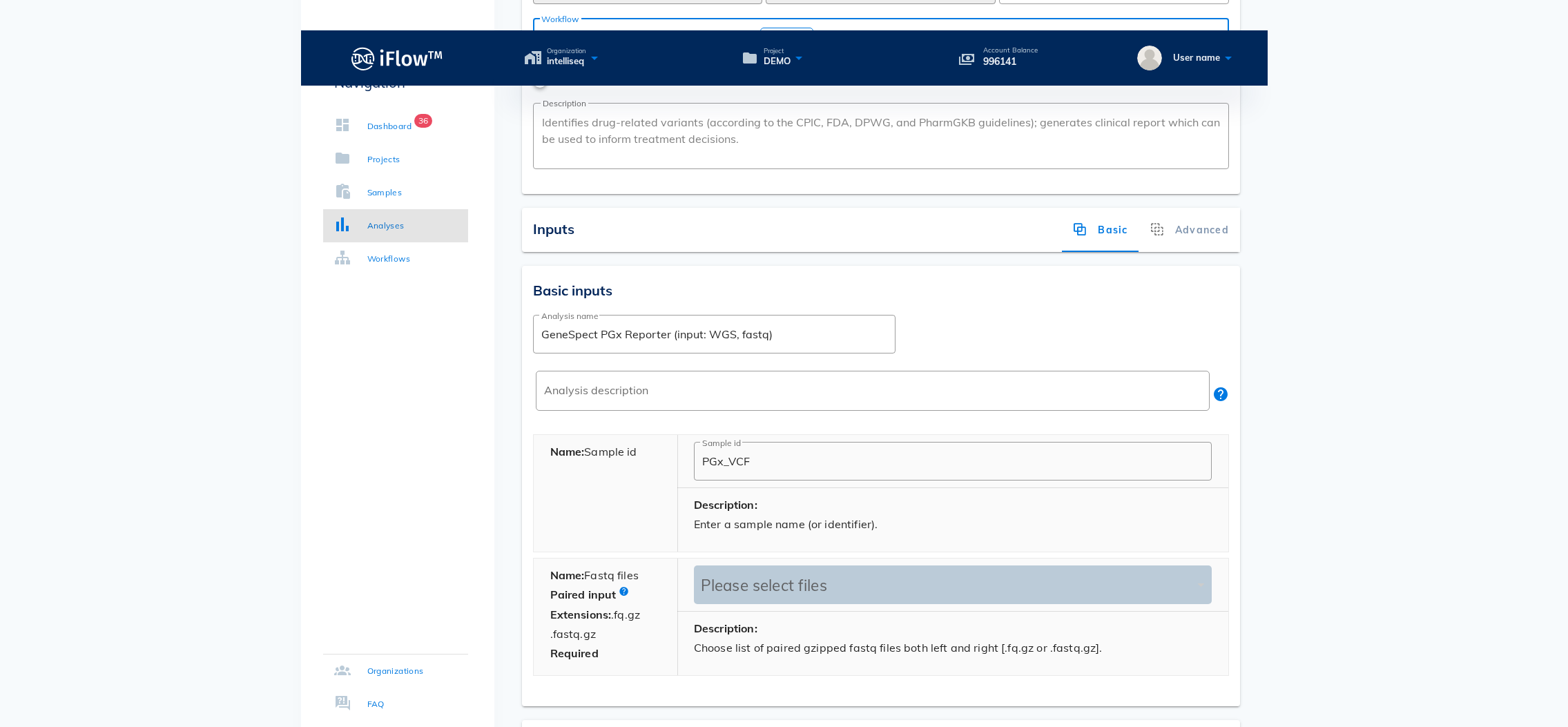
click at [795, 576] on div "Please select files" at bounding box center [945, 585] width 497 height 19
drag, startPoint x: 588, startPoint y: 541, endPoint x: 612, endPoint y: 561, distance: 31.2
click at [612, 561] on div "Name: Fastq files Paired input Extensions: .fq.gz .fastq.gz Required" at bounding box center [606, 616] width 144 height 116
click at [729, 576] on div "Please select files" at bounding box center [945, 585] width 497 height 19
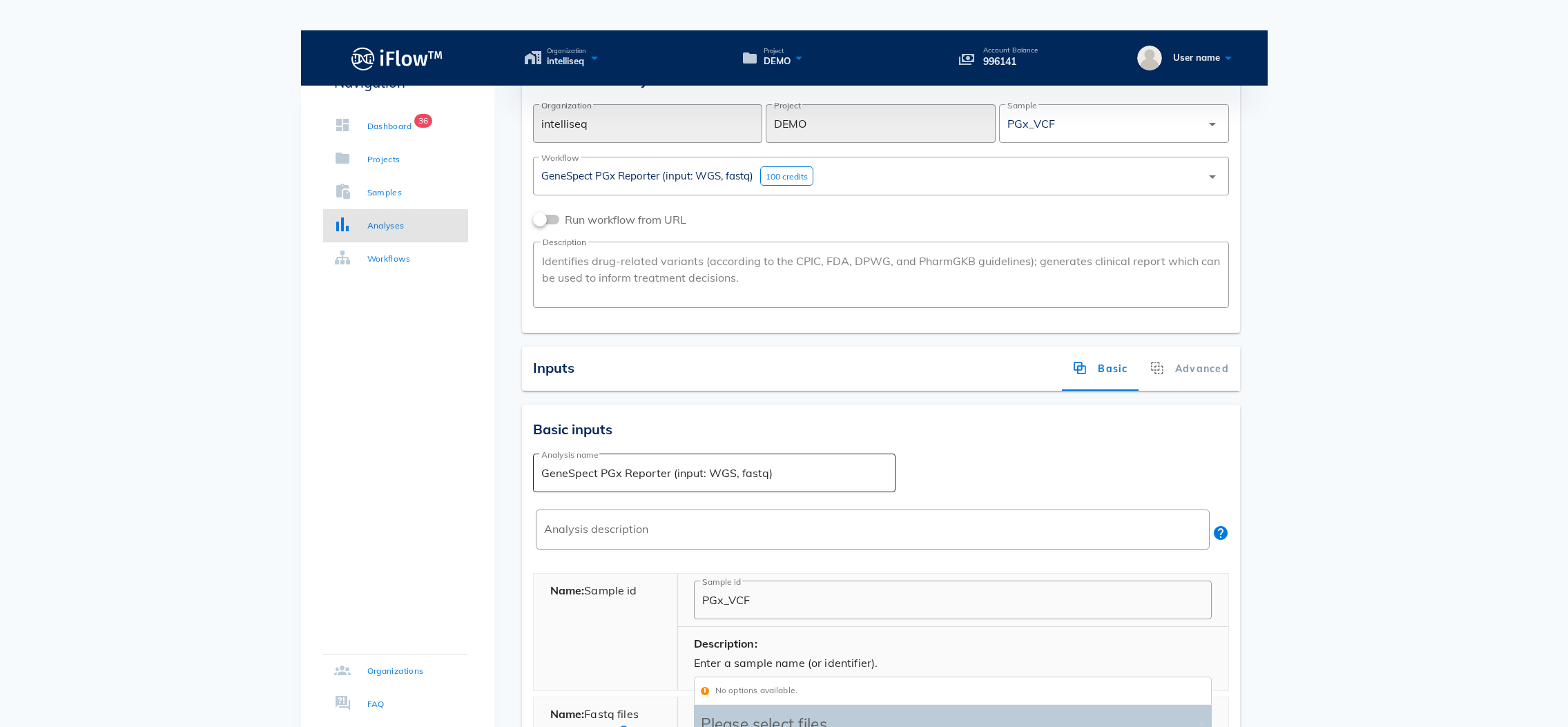
scroll to position [0, 0]
